Goal: Information Seeking & Learning: Learn about a topic

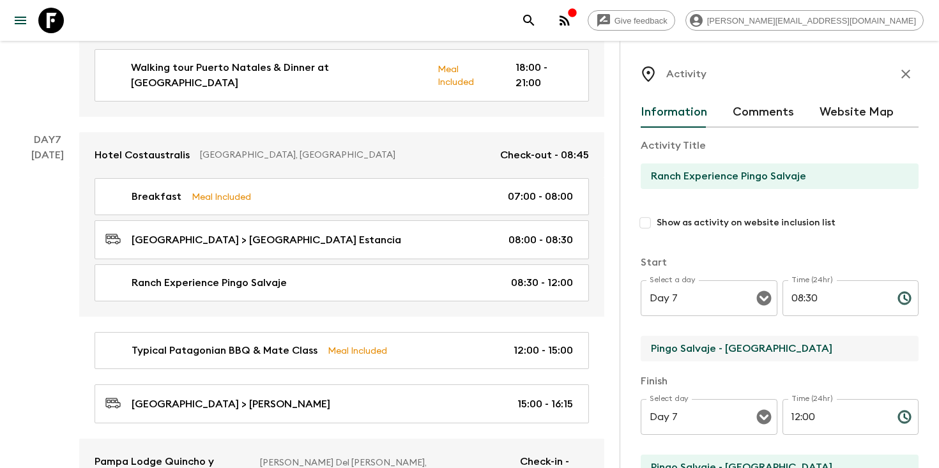
scroll to position [49, 0]
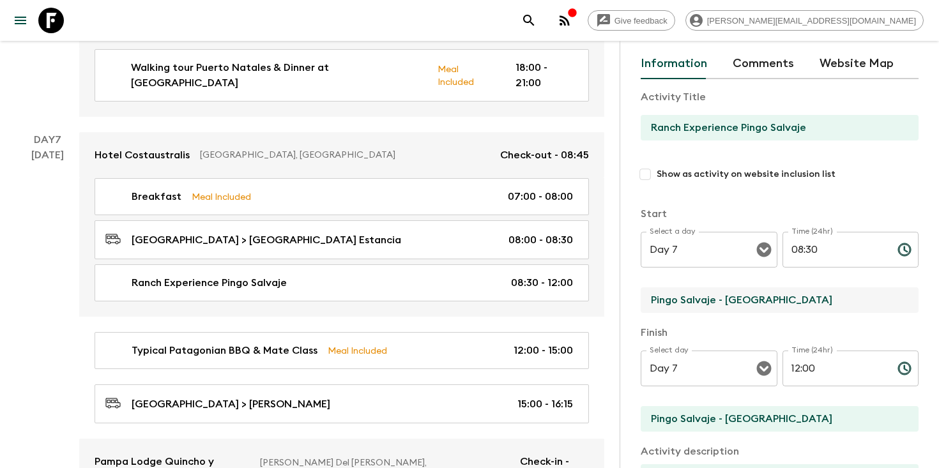
click at [537, 17] on icon "search adventures" at bounding box center [528, 20] width 15 height 15
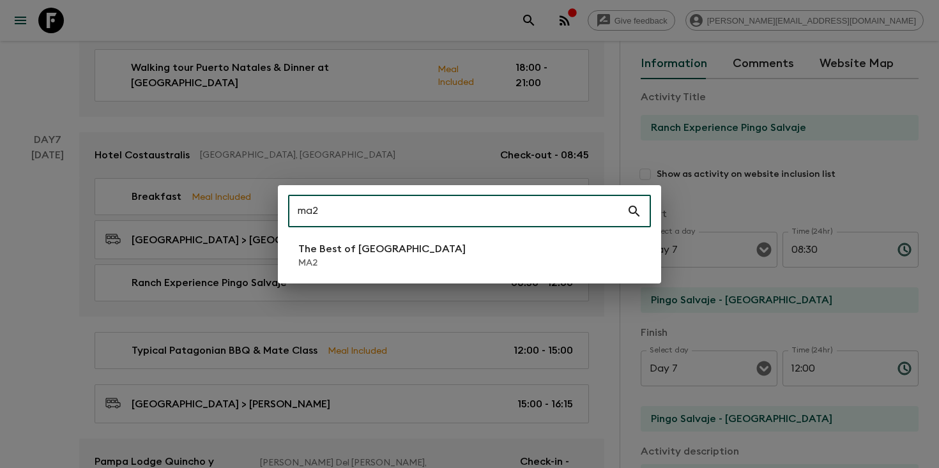
type input "ma2"
click at [413, 252] on li "The Best of [GEOGRAPHIC_DATA] MA2" at bounding box center [469, 256] width 363 height 36
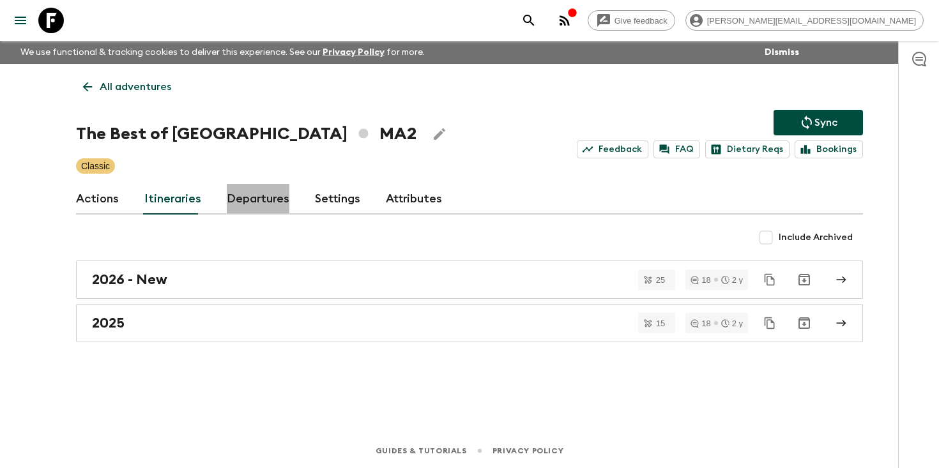
click at [240, 211] on link "Departures" at bounding box center [258, 199] width 63 height 31
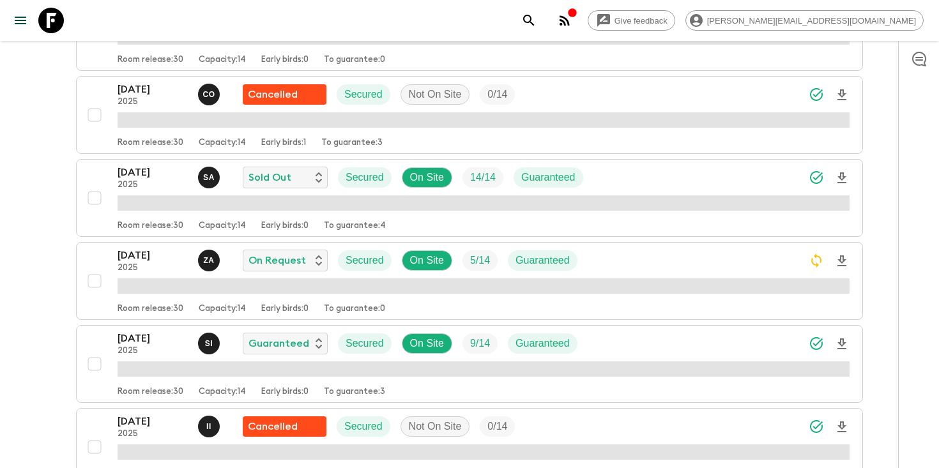
scroll to position [485, 0]
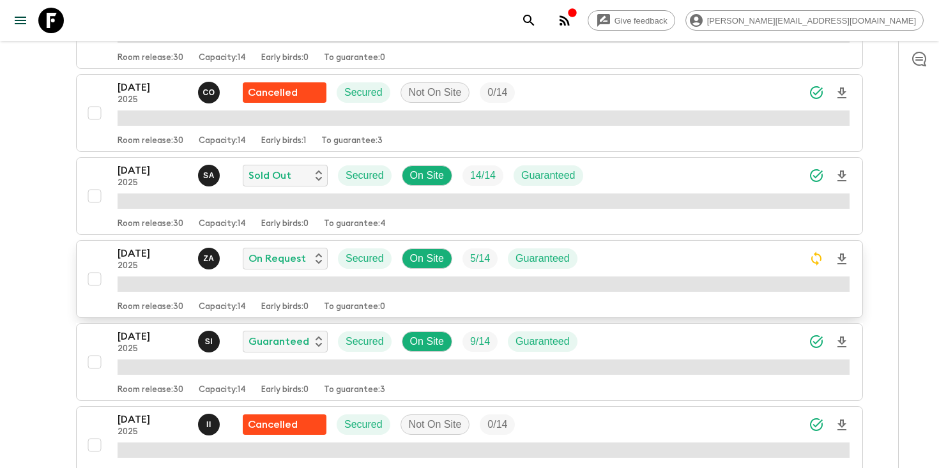
click at [618, 260] on div "[DATE] 2025 Z A On Request Secured On Site 5 / 14 Guaranteed" at bounding box center [484, 259] width 732 height 26
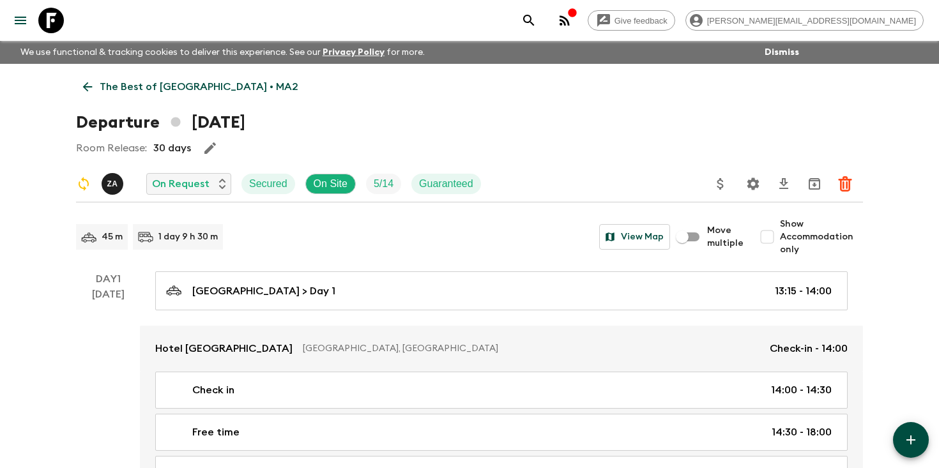
click at [759, 178] on icon "Settings" at bounding box center [752, 183] width 15 height 15
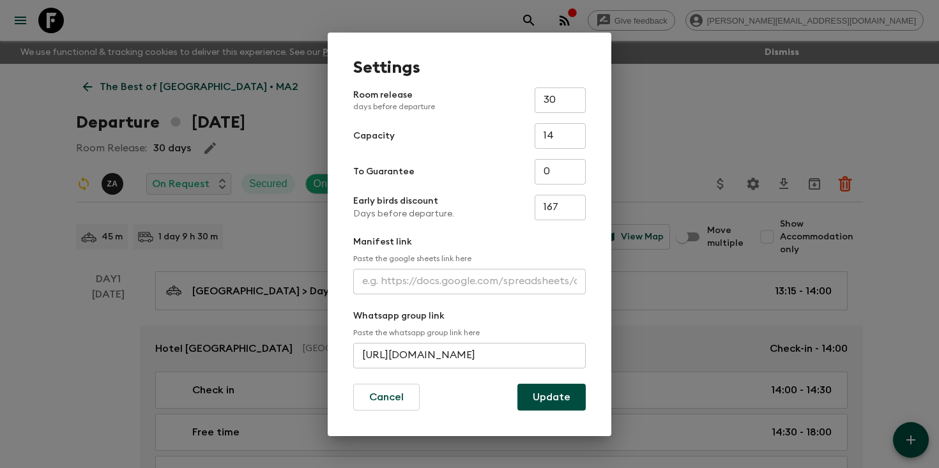
click at [727, 110] on div "Settings Room release days before departure 30 ​ Capacity 14 ​ To Guarantee 0 ​…" at bounding box center [469, 234] width 939 height 468
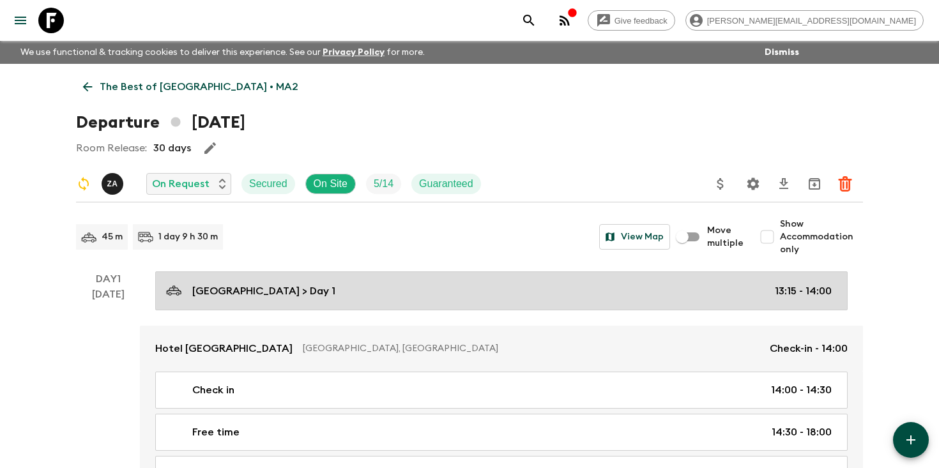
click at [407, 291] on div "[GEOGRAPHIC_DATA] > Day 1 13:15 - 14:00" at bounding box center [499, 290] width 666 height 17
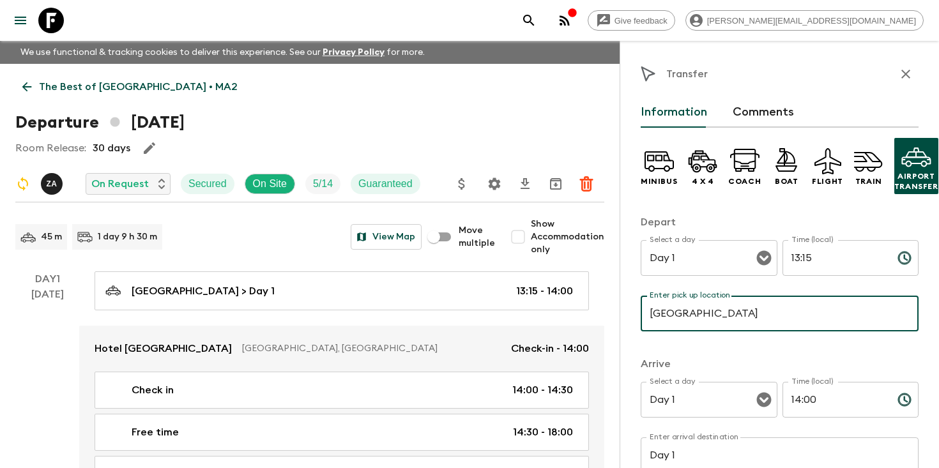
click at [723, 313] on input "[GEOGRAPHIC_DATA]" at bounding box center [780, 314] width 278 height 36
click at [538, 123] on div "Departure [DATE]" at bounding box center [309, 123] width 589 height 26
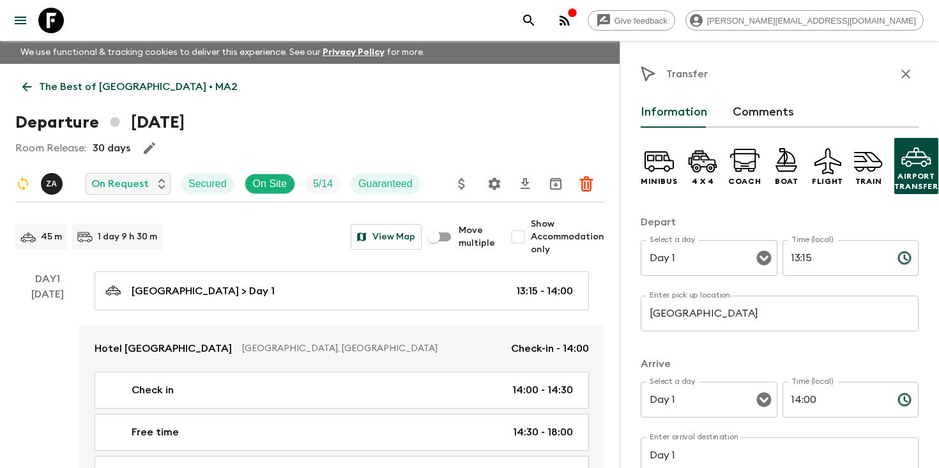
click at [901, 70] on icon "button" at bounding box center [905, 73] width 15 height 15
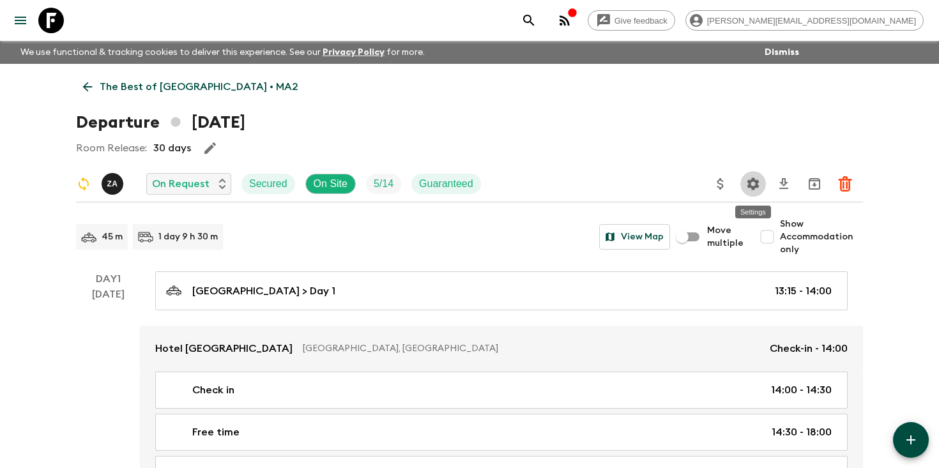
click at [748, 185] on icon "Settings" at bounding box center [752, 183] width 15 height 15
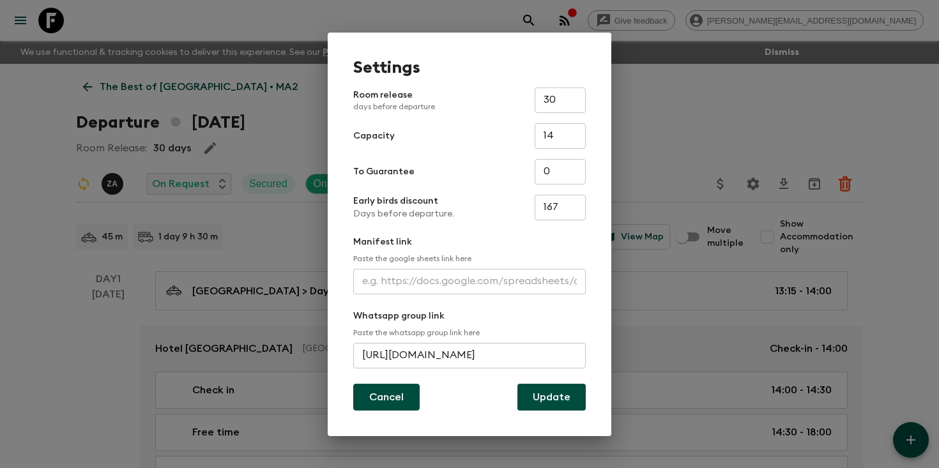
click at [391, 393] on button "Cancel" at bounding box center [386, 397] width 66 height 27
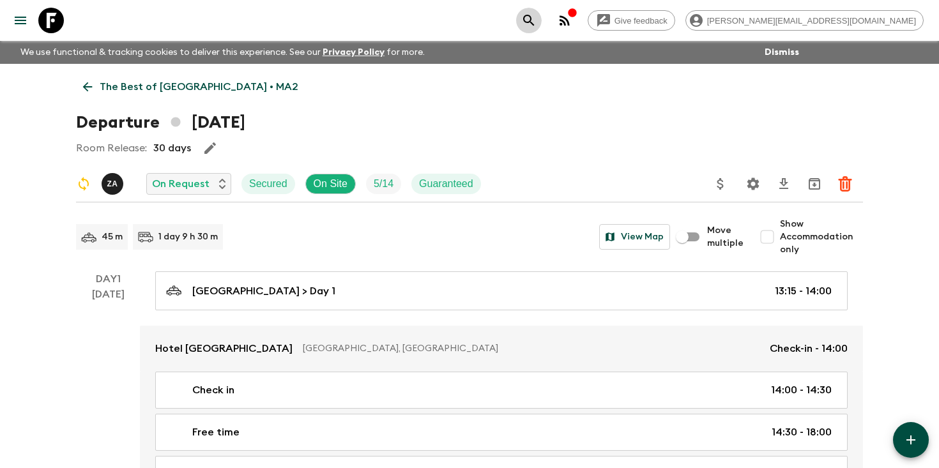
click at [534, 22] on icon "search adventures" at bounding box center [528, 20] width 11 height 11
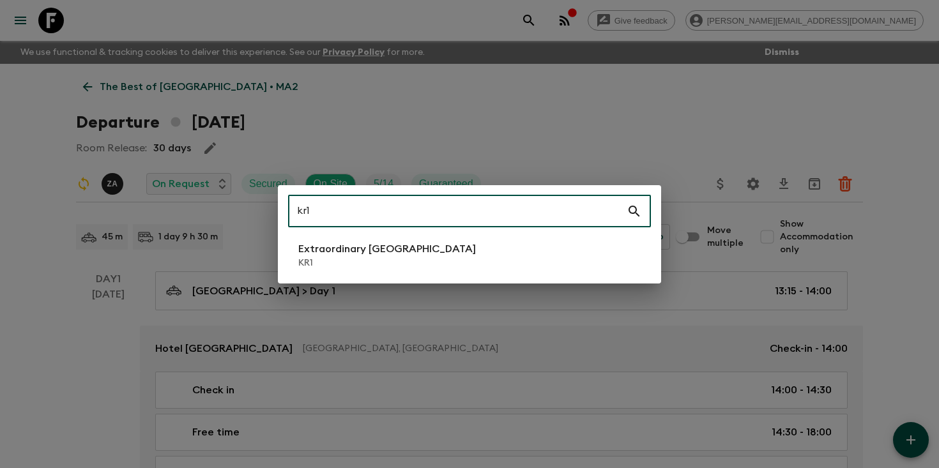
type input "kr1"
click at [482, 256] on li "Extraordinary [GEOGRAPHIC_DATA] KR1" at bounding box center [469, 256] width 363 height 36
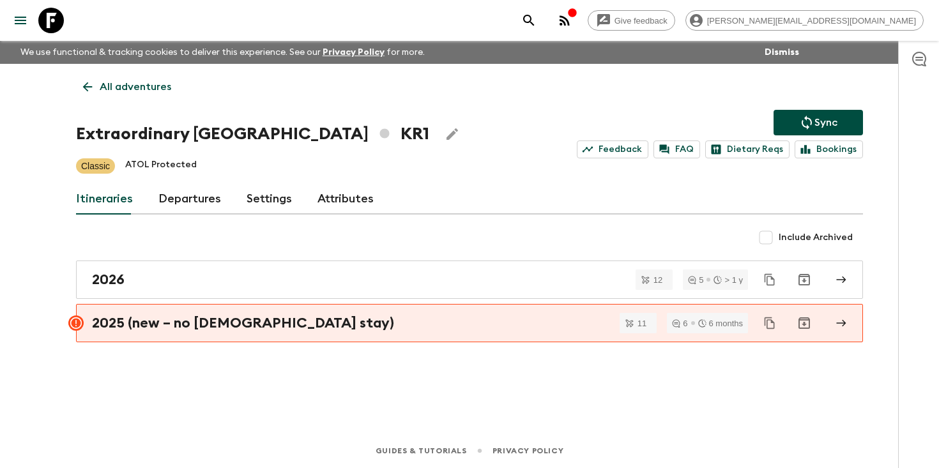
click at [201, 199] on link "Departures" at bounding box center [189, 199] width 63 height 31
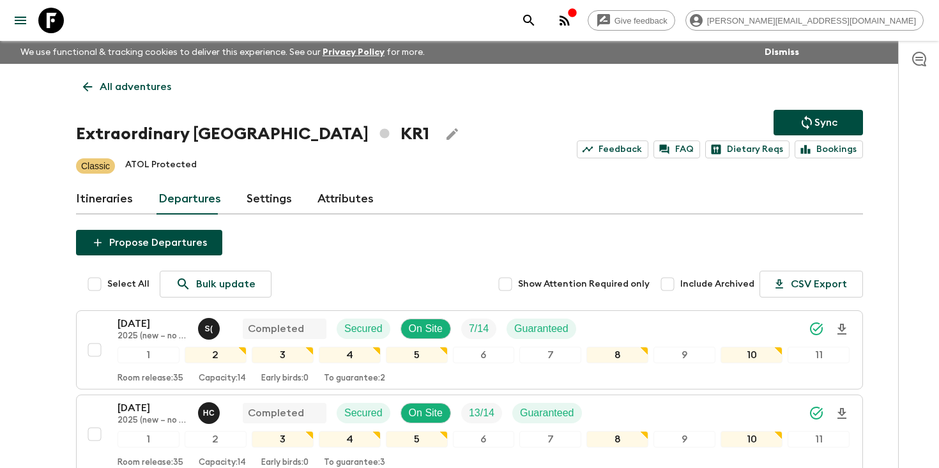
click at [542, 25] on button "search adventures" at bounding box center [529, 21] width 26 height 26
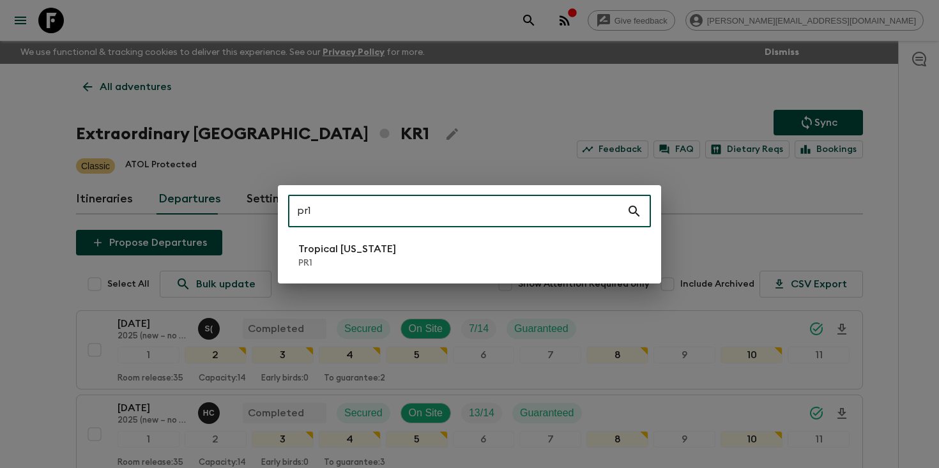
type input "pr1"
click at [540, 256] on li "Tropical [US_STATE] PR1" at bounding box center [469, 256] width 363 height 36
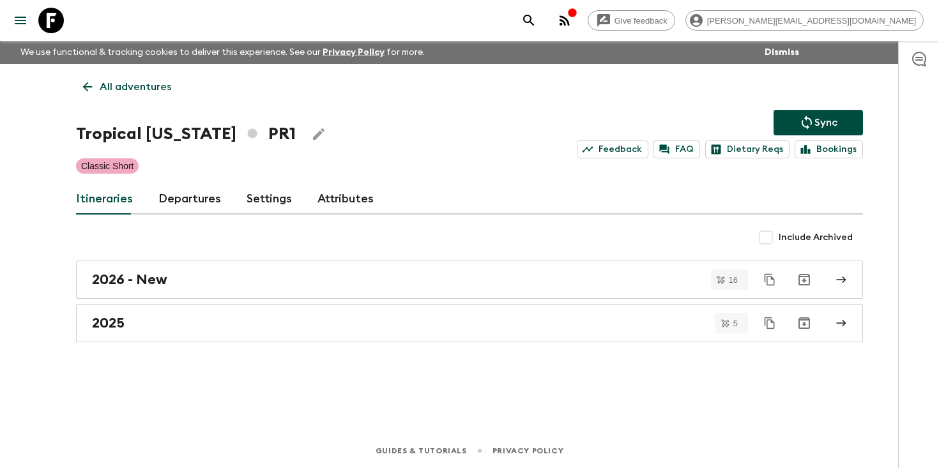
click at [172, 203] on link "Departures" at bounding box center [189, 199] width 63 height 31
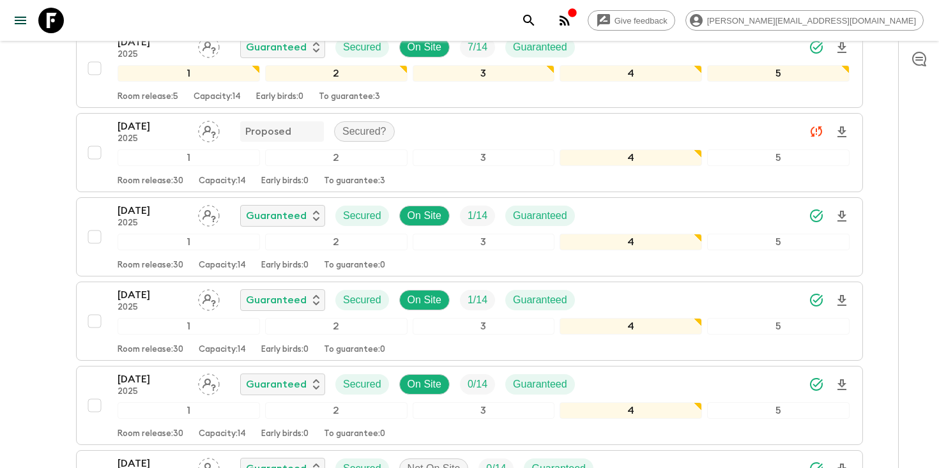
scroll to position [963, 0]
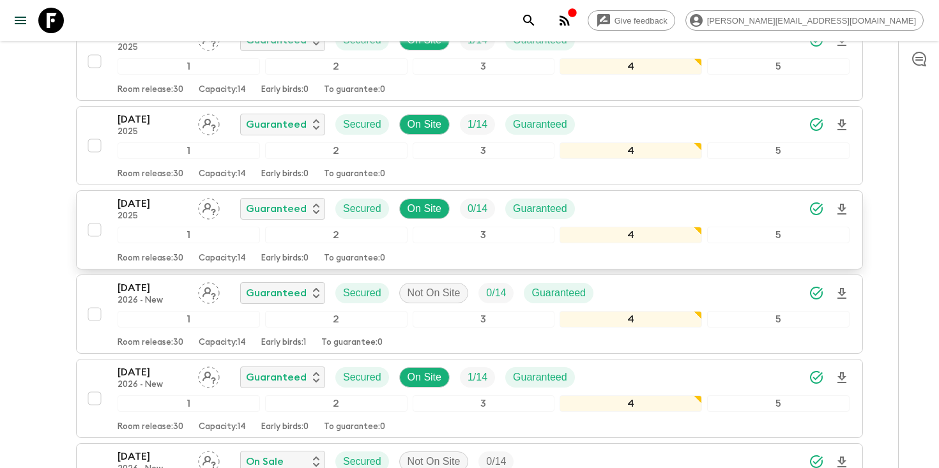
click at [142, 206] on p "[DATE]" at bounding box center [153, 203] width 70 height 15
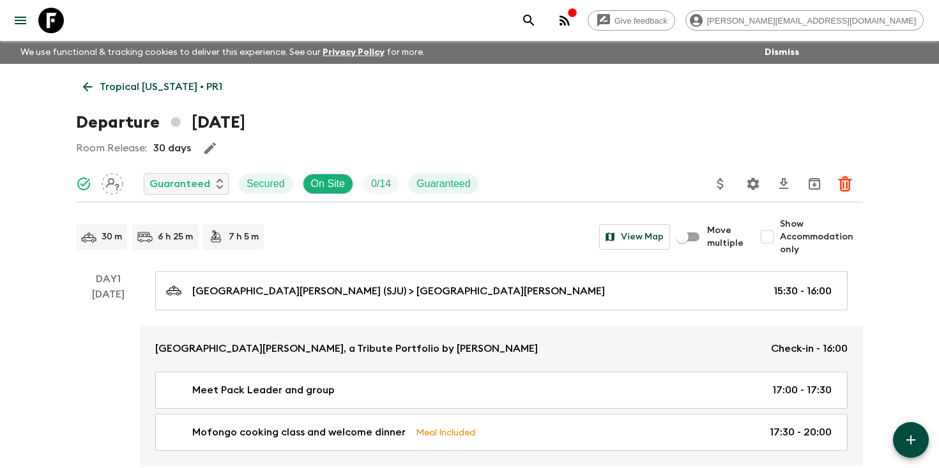
click at [775, 232] on input "Show Accommodation only" at bounding box center [767, 237] width 26 height 26
checkbox input "true"
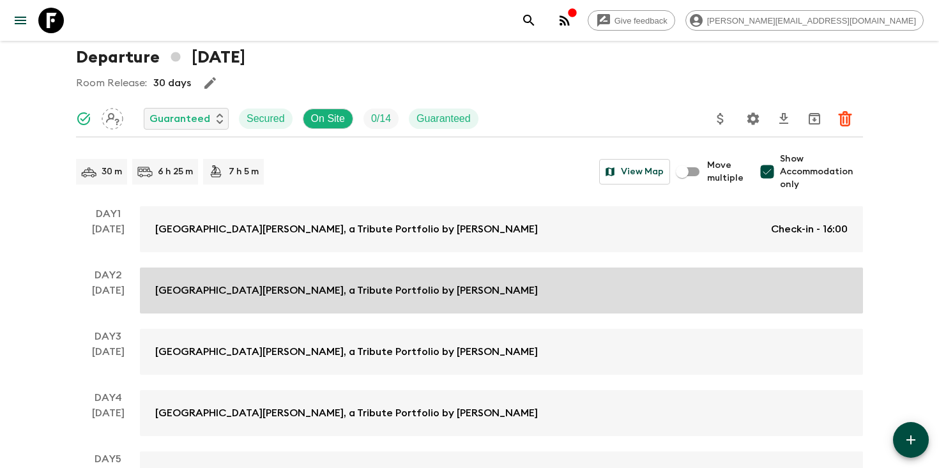
scroll to position [74, 0]
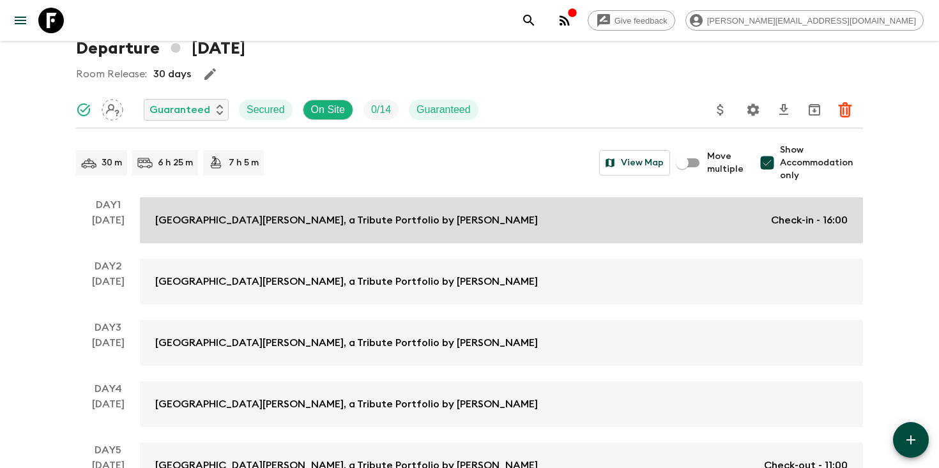
click at [342, 213] on p "[GEOGRAPHIC_DATA][PERSON_NAME], a Tribute Portfolio by [PERSON_NAME]" at bounding box center [346, 220] width 383 height 15
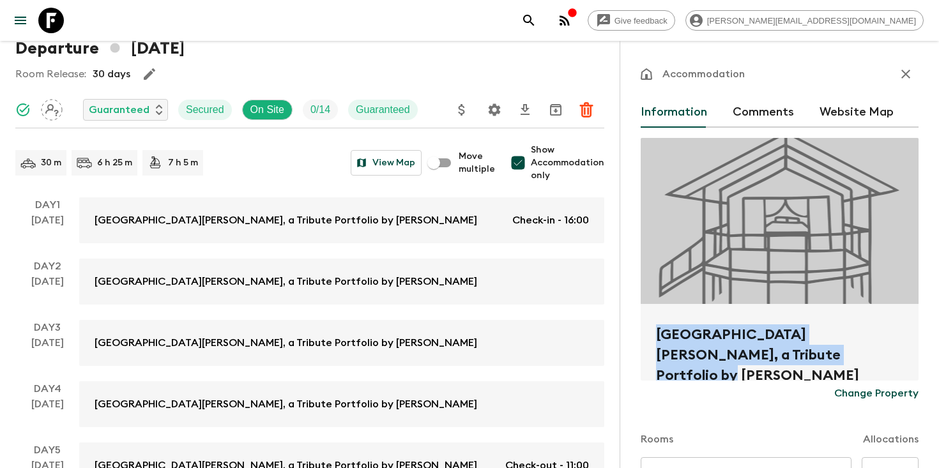
drag, startPoint x: 779, startPoint y: 354, endPoint x: 655, endPoint y: 334, distance: 126.1
click at [655, 334] on div "[GEOGRAPHIC_DATA][PERSON_NAME], a Tribute Portfolio by [PERSON_NAME]" at bounding box center [780, 342] width 278 height 77
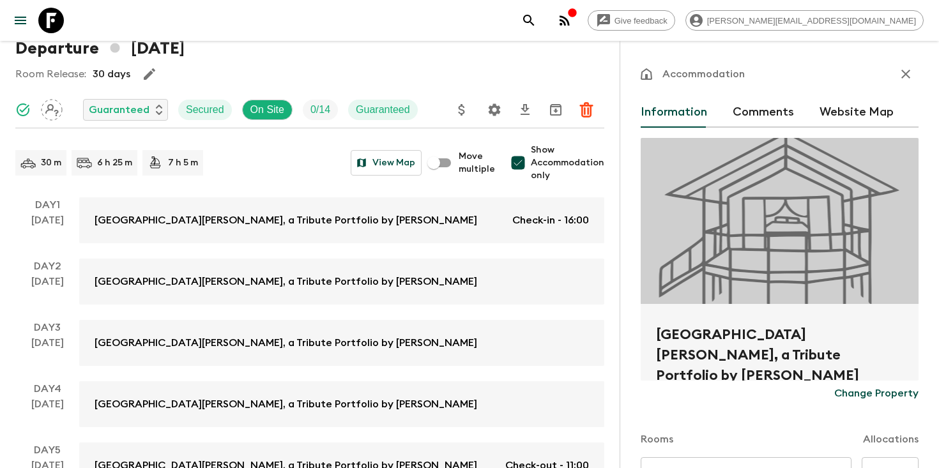
click at [823, 328] on h2 "[GEOGRAPHIC_DATA][PERSON_NAME], a Tribute Portfolio by [PERSON_NAME]" at bounding box center [779, 344] width 247 height 41
drag, startPoint x: 813, startPoint y: 337, endPoint x: 654, endPoint y: 337, distance: 159.0
click at [654, 337] on div "[GEOGRAPHIC_DATA][PERSON_NAME], a Tribute Portfolio by [PERSON_NAME]" at bounding box center [780, 342] width 278 height 77
copy h2 "[GEOGRAPHIC_DATA][PERSON_NAME]"
click at [542, 11] on button "search adventures" at bounding box center [529, 21] width 26 height 26
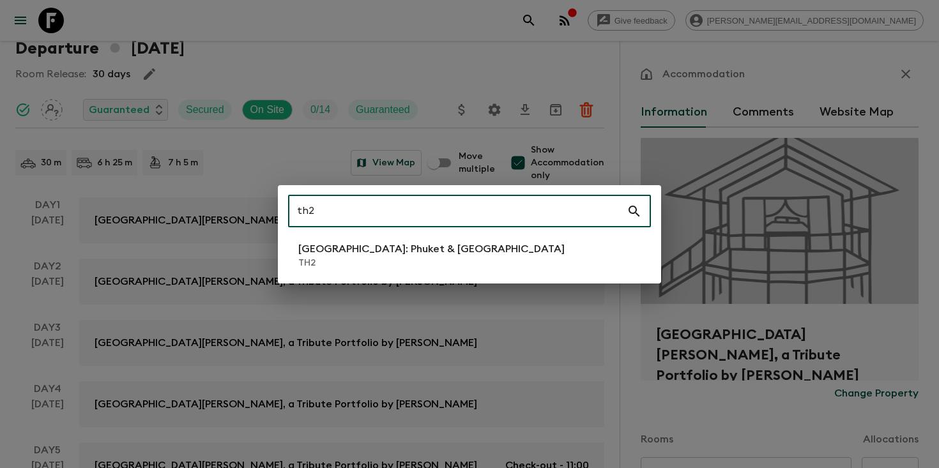
type input "th2"
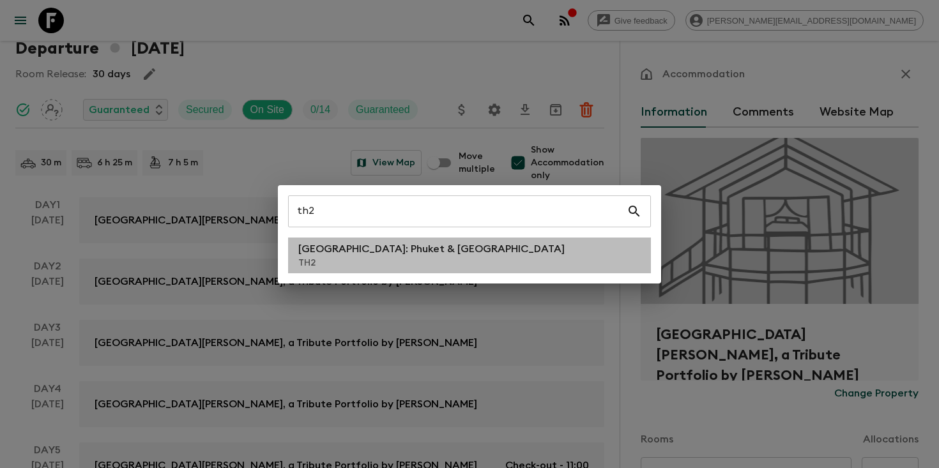
click at [344, 252] on p "[GEOGRAPHIC_DATA]: Phuket & [GEOGRAPHIC_DATA]" at bounding box center [431, 248] width 266 height 15
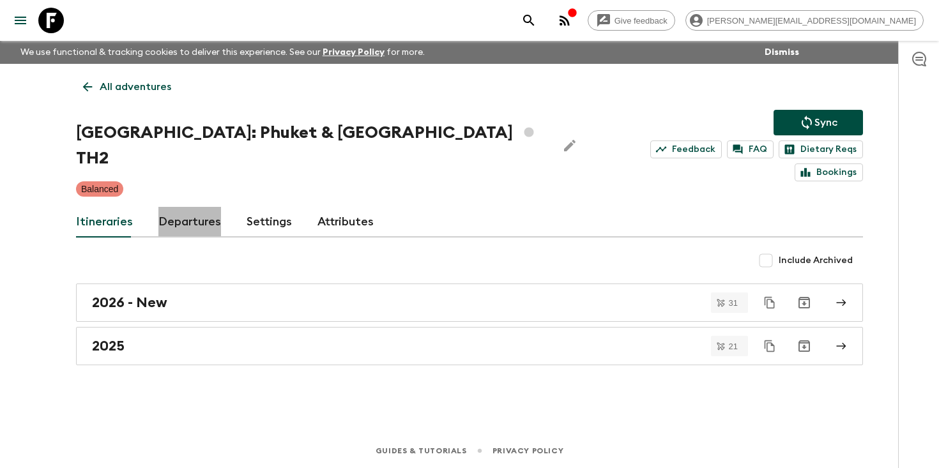
click at [183, 213] on link "Departures" at bounding box center [189, 222] width 63 height 31
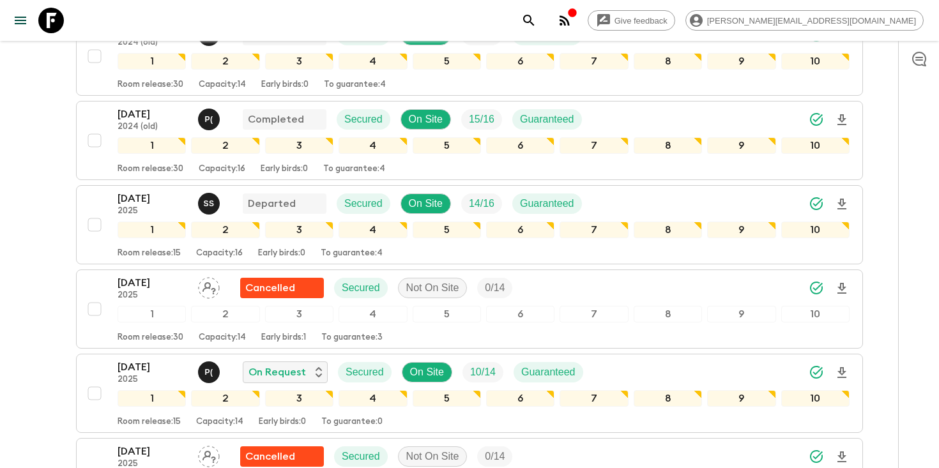
scroll to position [350, 0]
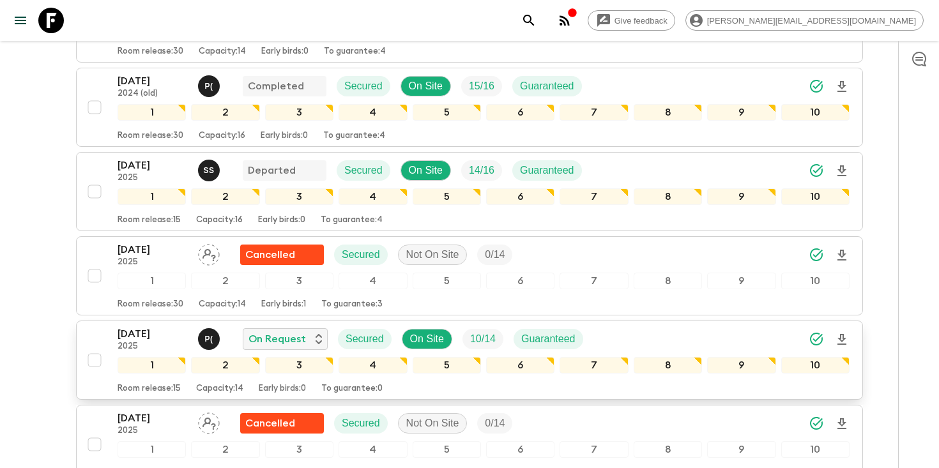
click at [844, 334] on icon "Download Onboarding" at bounding box center [841, 339] width 9 height 11
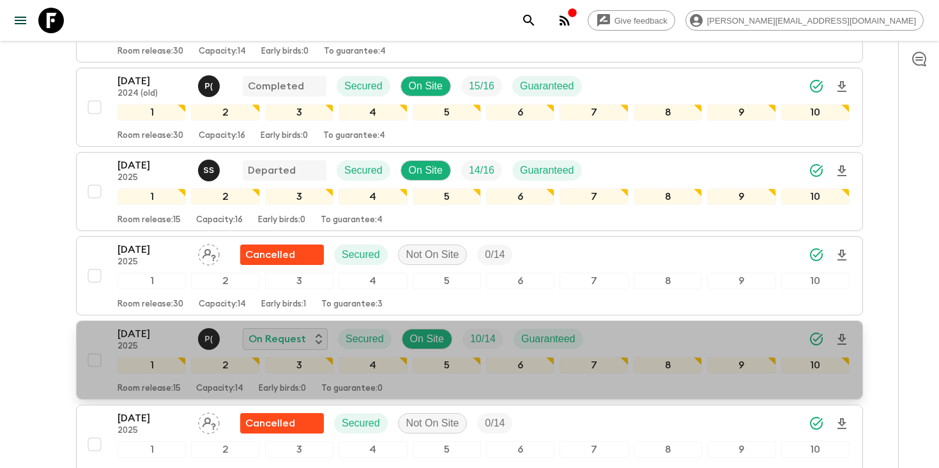
click at [835, 332] on icon "Download Onboarding" at bounding box center [841, 339] width 15 height 15
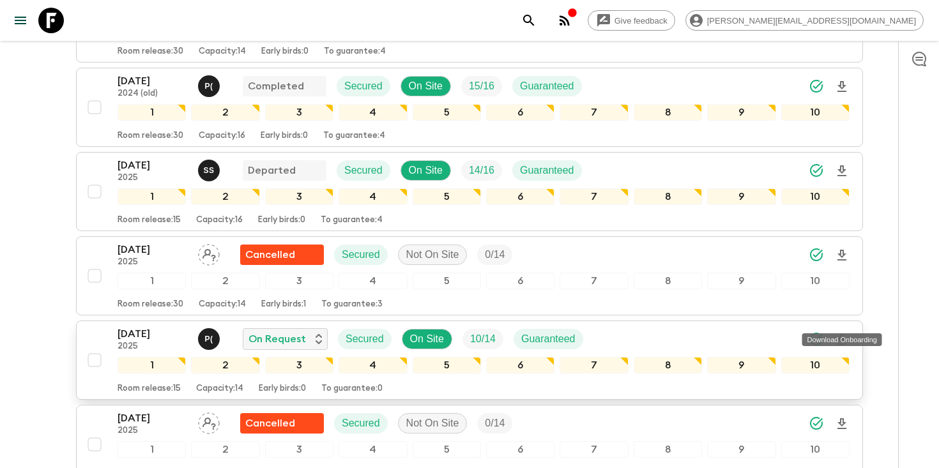
click at [537, 20] on icon "search adventures" at bounding box center [528, 20] width 15 height 15
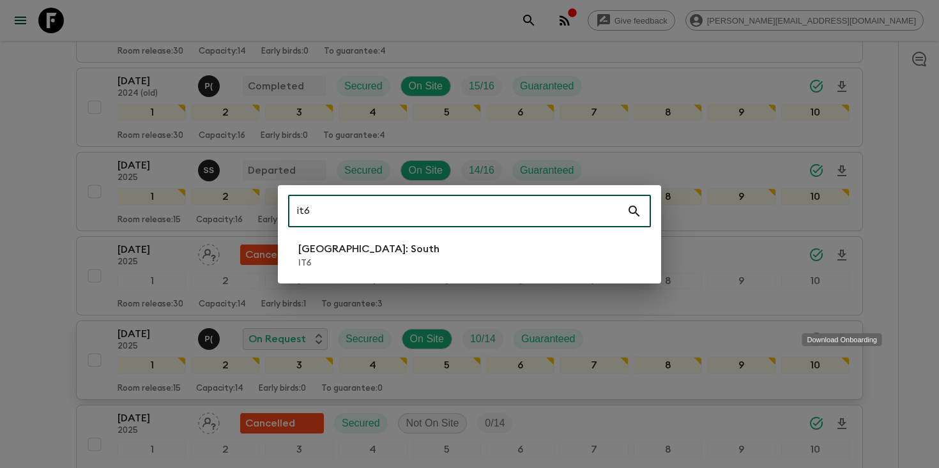
type input "it6"
click at [348, 257] on p "IT6" at bounding box center [368, 263] width 141 height 13
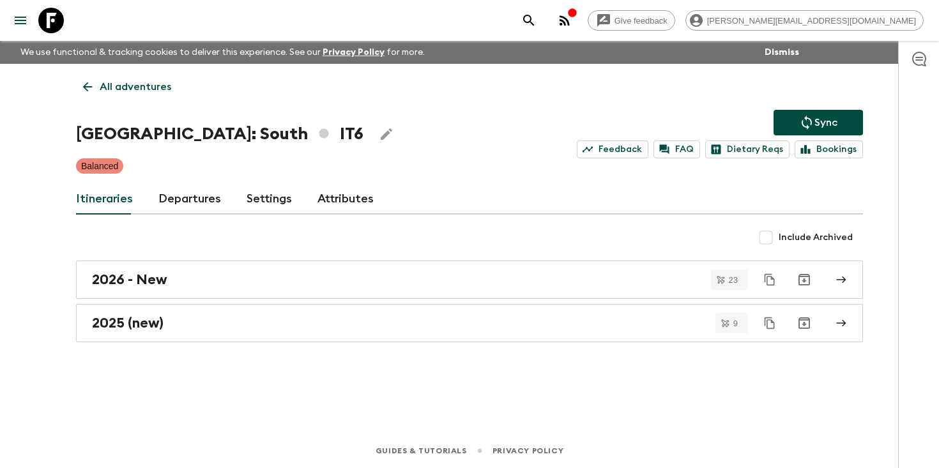
click at [195, 202] on link "Departures" at bounding box center [189, 199] width 63 height 31
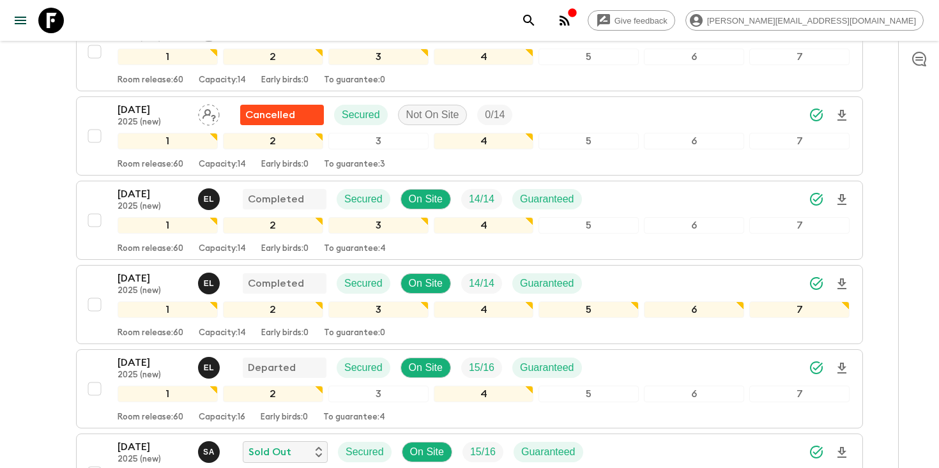
scroll to position [607, 0]
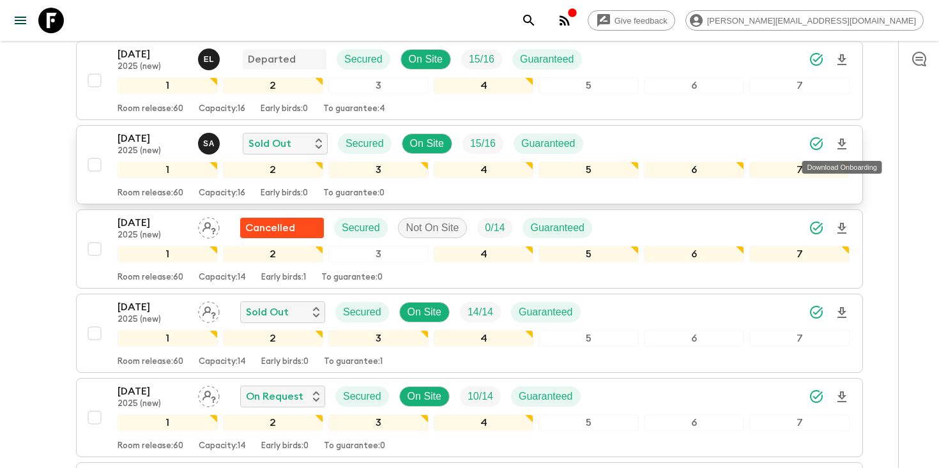
click at [843, 144] on icon "Download Onboarding" at bounding box center [841, 144] width 9 height 11
click at [534, 17] on icon "search adventures" at bounding box center [528, 20] width 11 height 11
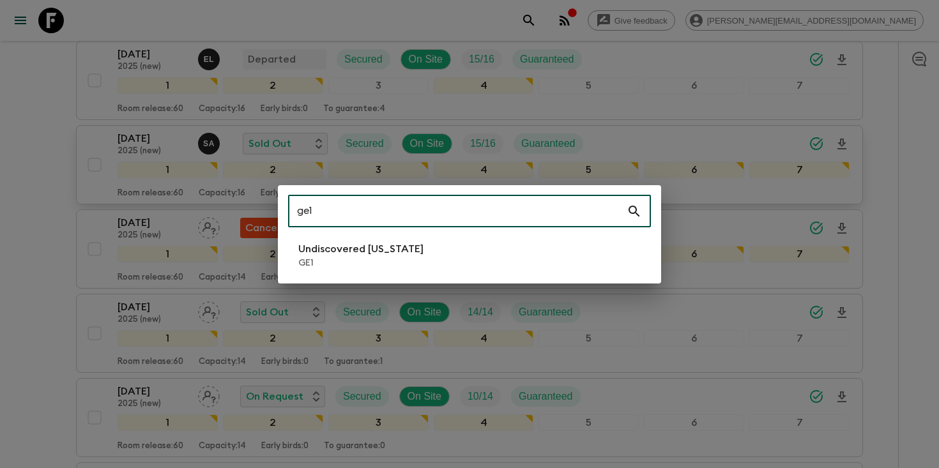
type input "ge1"
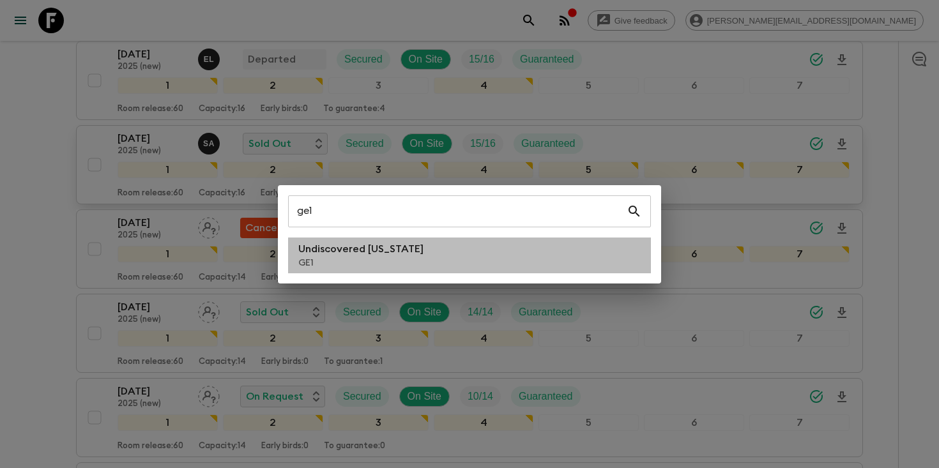
click at [340, 268] on p "GE1" at bounding box center [360, 263] width 125 height 13
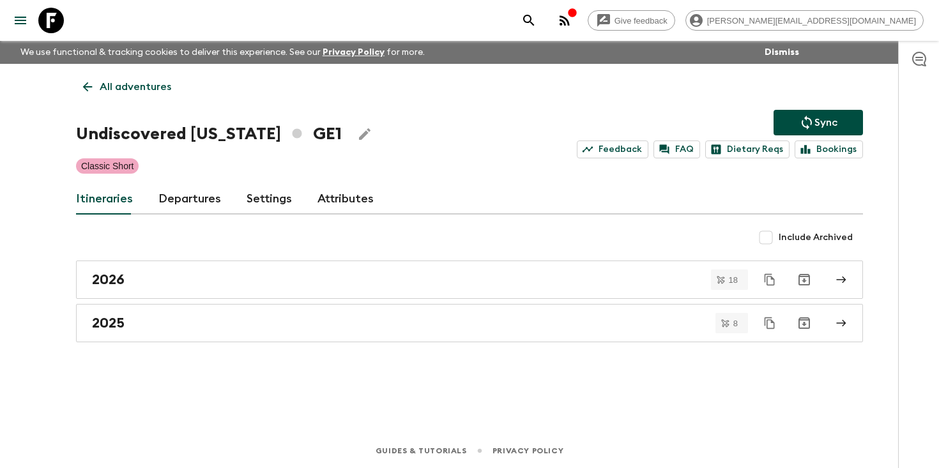
click at [185, 203] on link "Departures" at bounding box center [189, 199] width 63 height 31
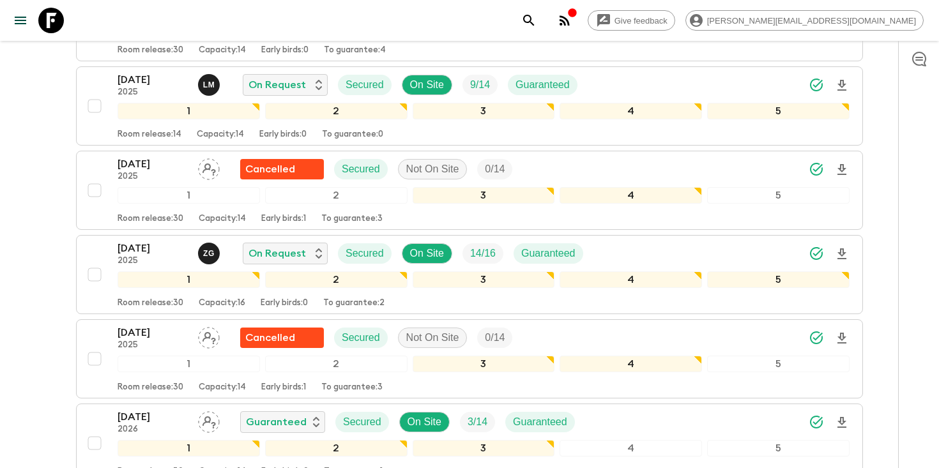
scroll to position [1093, 0]
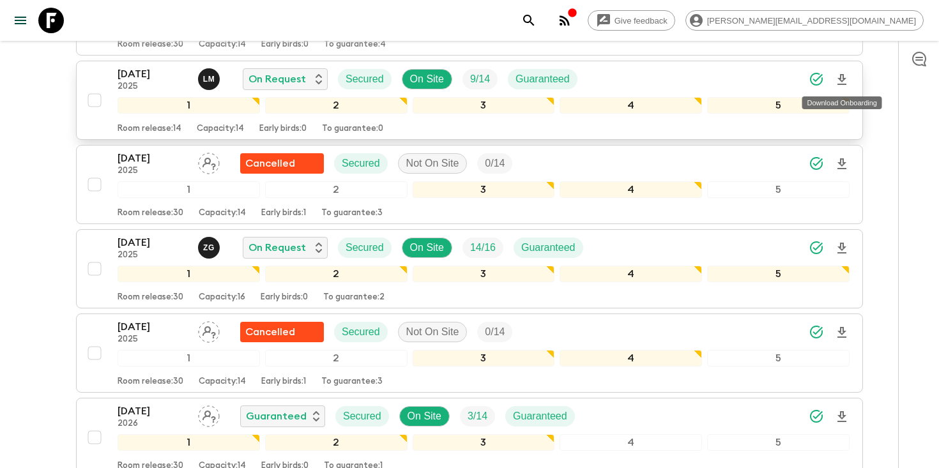
click at [844, 79] on icon "Download Onboarding" at bounding box center [841, 79] width 9 height 11
